Goal: Task Accomplishment & Management: Use online tool/utility

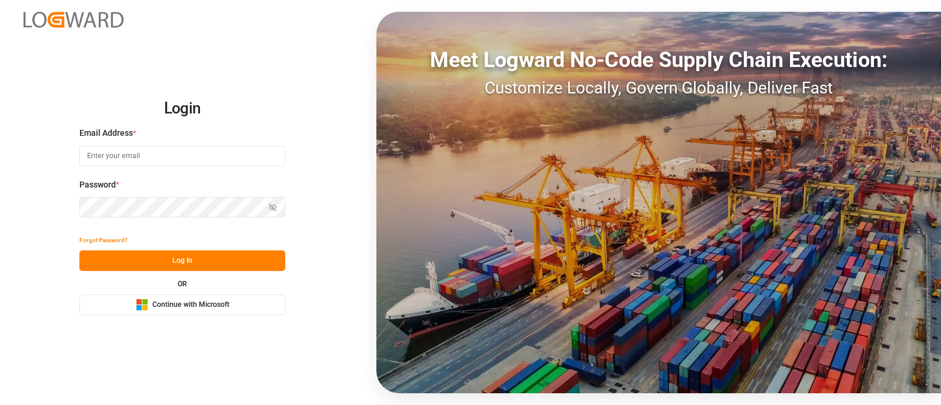
click at [182, 292] on div "OR Microsoft Logo Continue with Microsoft" at bounding box center [182, 297] width 206 height 35
click at [205, 307] on span "Continue with Microsoft" at bounding box center [190, 305] width 77 height 11
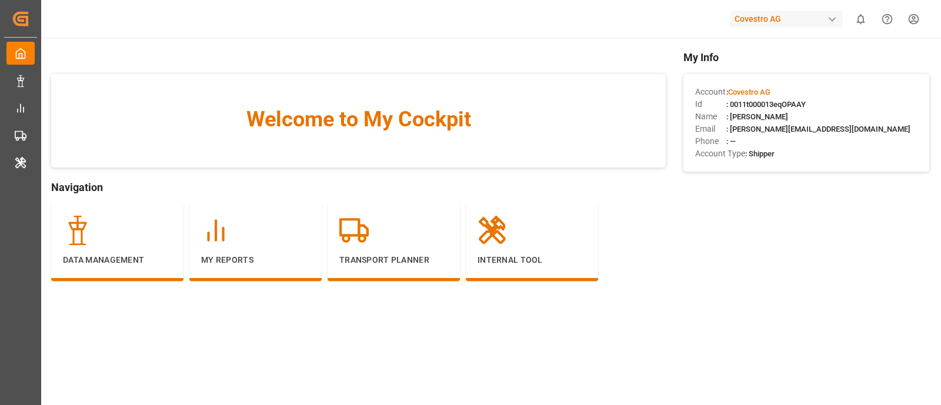
click at [776, 26] on div "Covestro AG" at bounding box center [786, 19] width 113 height 17
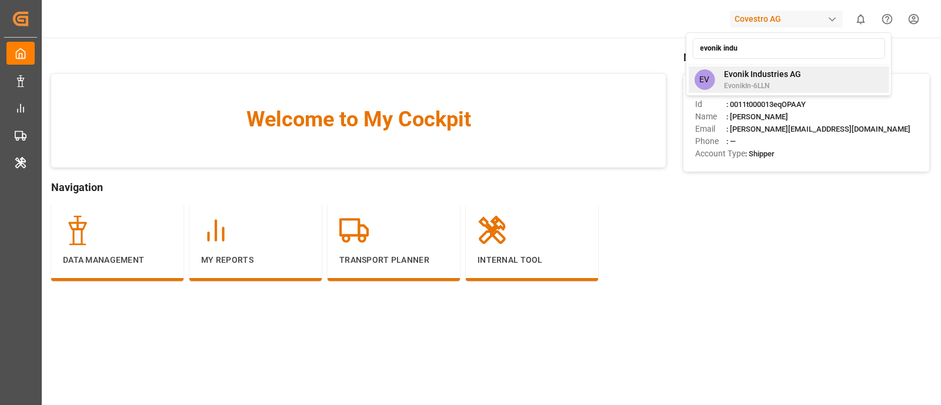
type input "evonik indu"
click at [801, 72] on div "EV Evonik Industries AG EvonikIn-6LLN" at bounding box center [788, 79] width 200 height 26
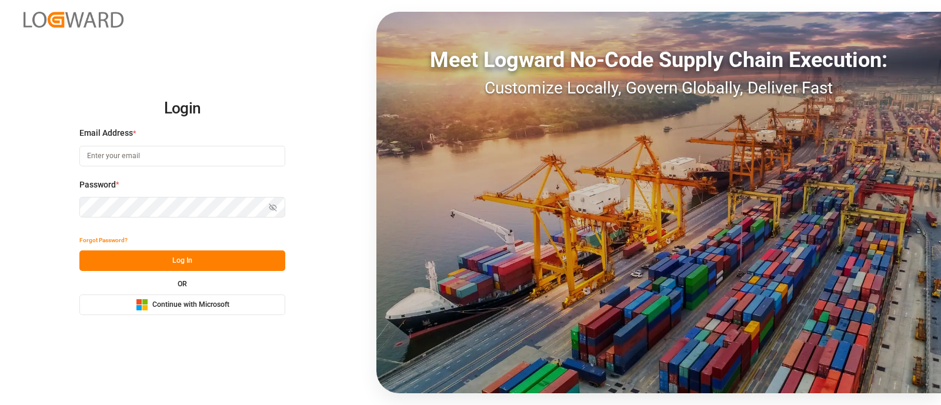
click at [217, 304] on span "Continue with Microsoft" at bounding box center [190, 305] width 77 height 11
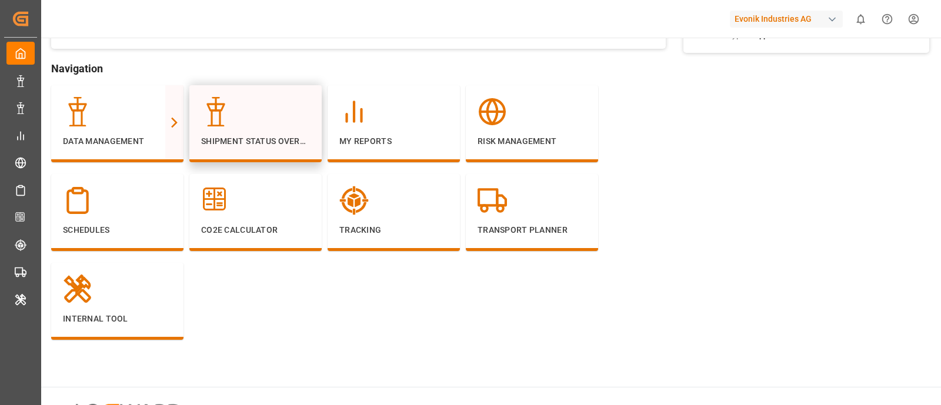
scroll to position [120, 0]
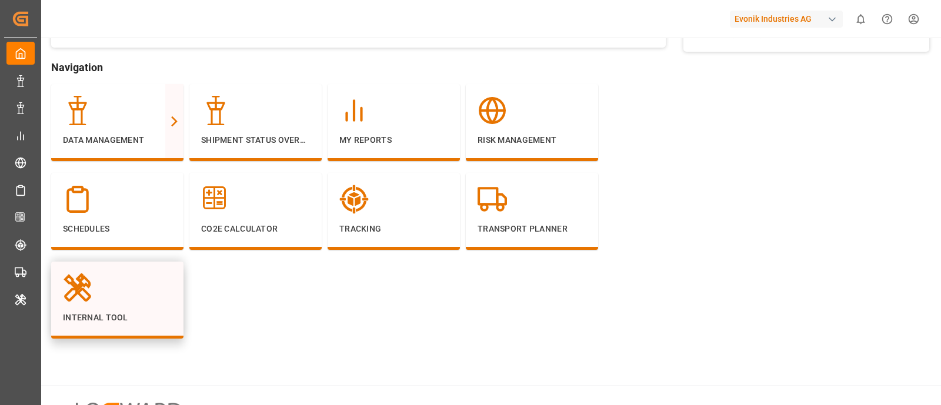
click at [131, 285] on div at bounding box center [117, 287] width 109 height 29
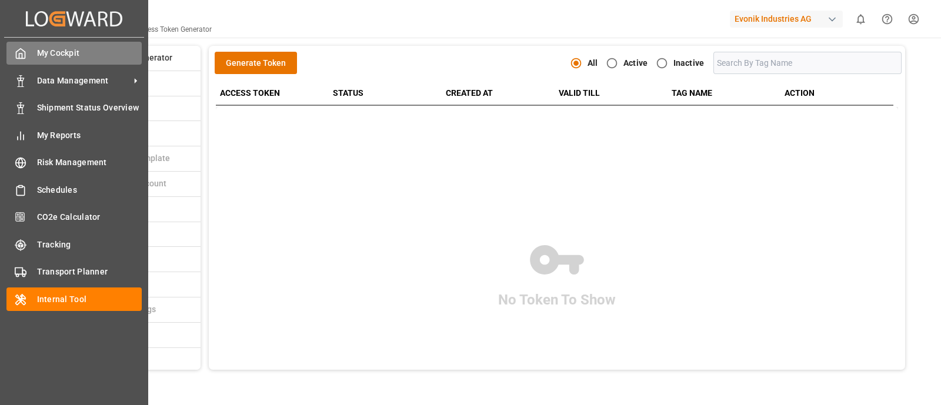
click at [28, 57] on div "My Cockpit My Cockpit" at bounding box center [73, 53] width 135 height 23
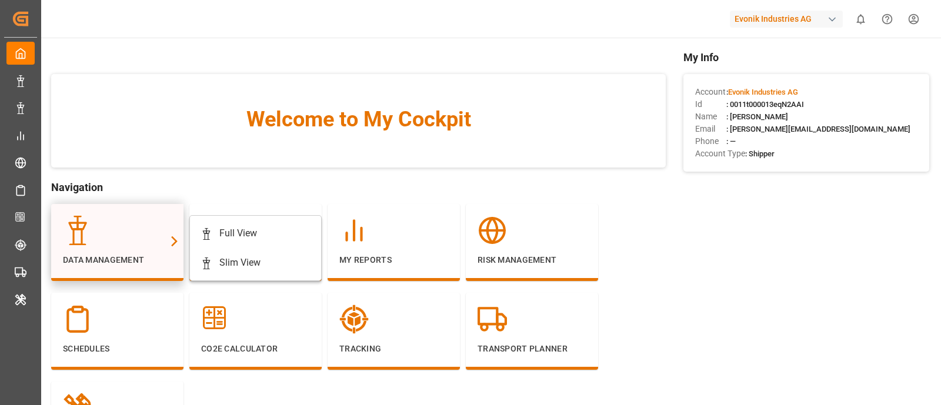
click at [173, 232] on div at bounding box center [174, 241] width 18 height 74
click at [176, 239] on icon at bounding box center [174, 241] width 12 height 12
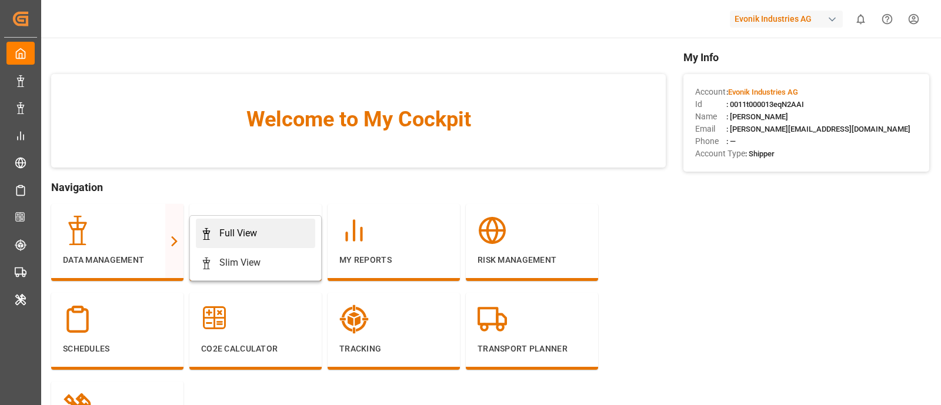
click at [236, 236] on div "Full View" at bounding box center [238, 233] width 38 height 14
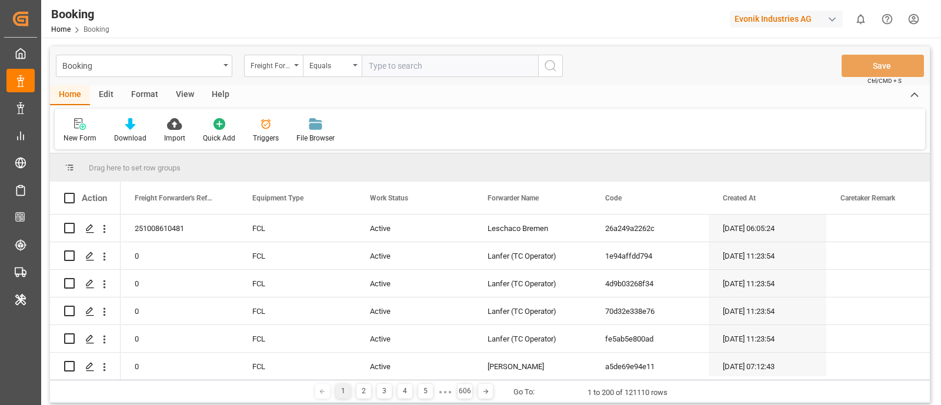
click at [915, 93] on icon at bounding box center [914, 95] width 13 height 14
